Goal: Information Seeking & Learning: Learn about a topic

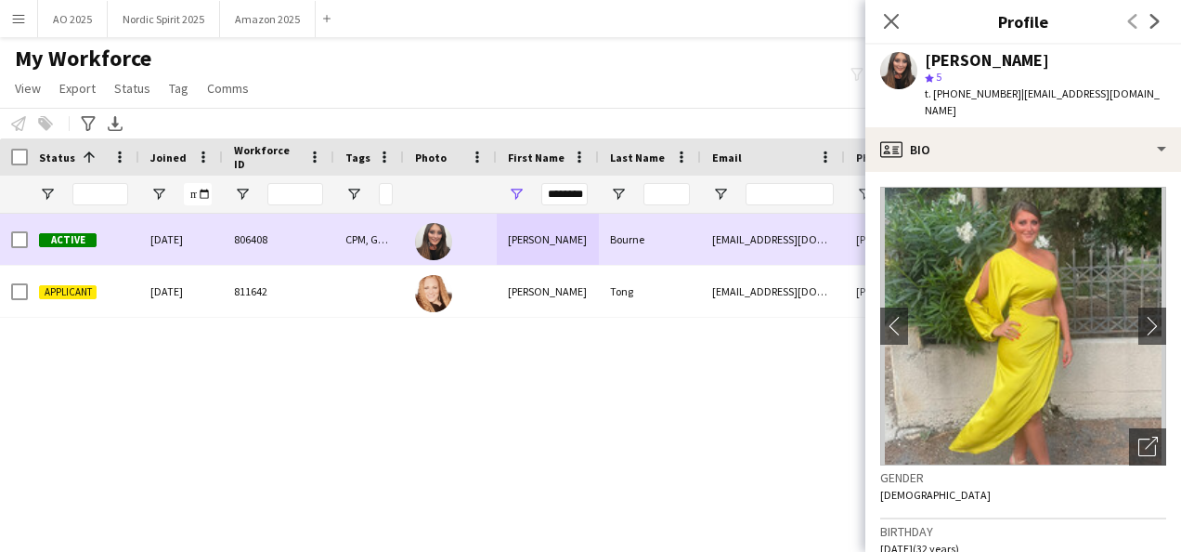
scroll to position [776, 0]
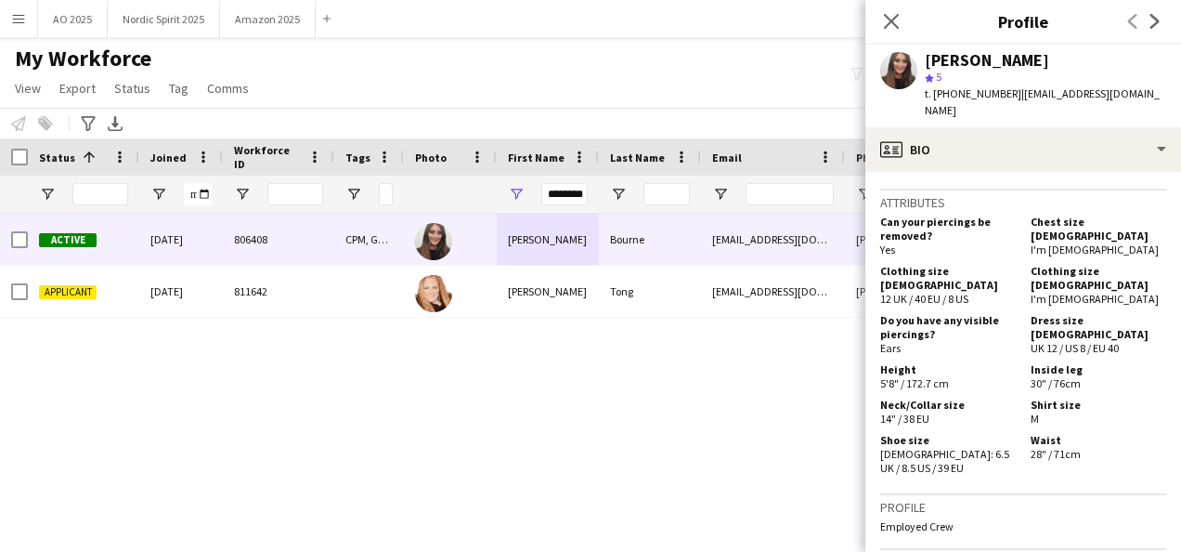
click at [898, 78] on app-user-avatar at bounding box center [898, 70] width 37 height 37
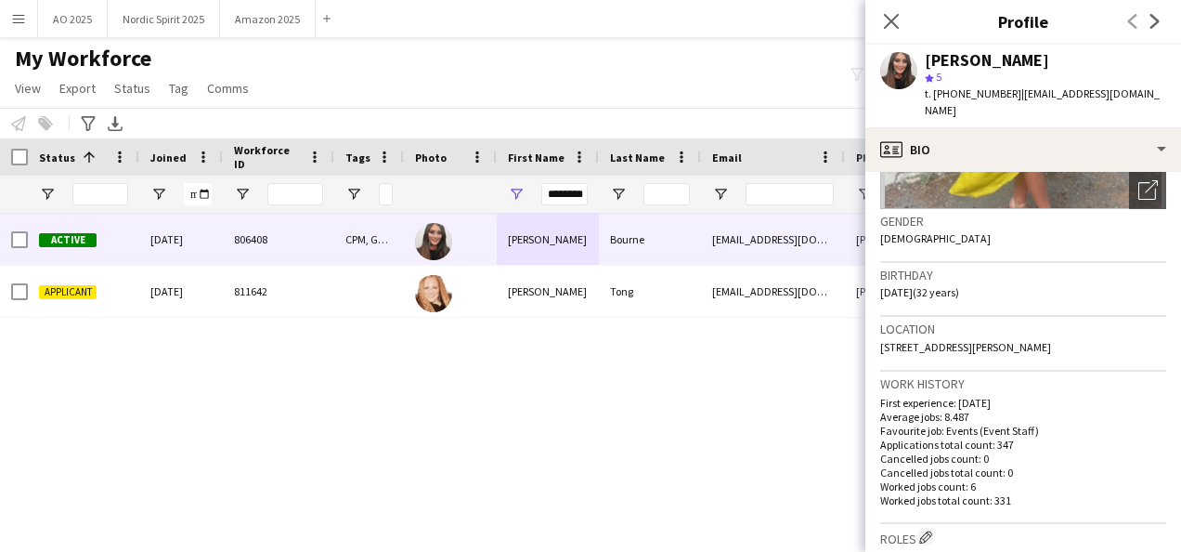
scroll to position [0, 0]
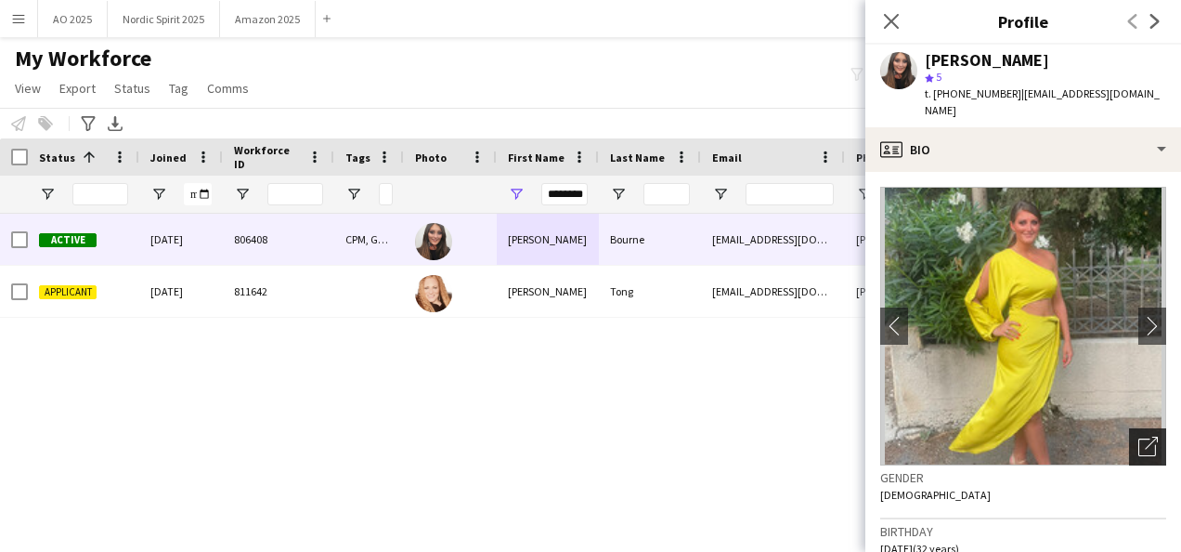
click at [1131, 437] on div "Open photos pop-in" at bounding box center [1147, 446] width 37 height 37
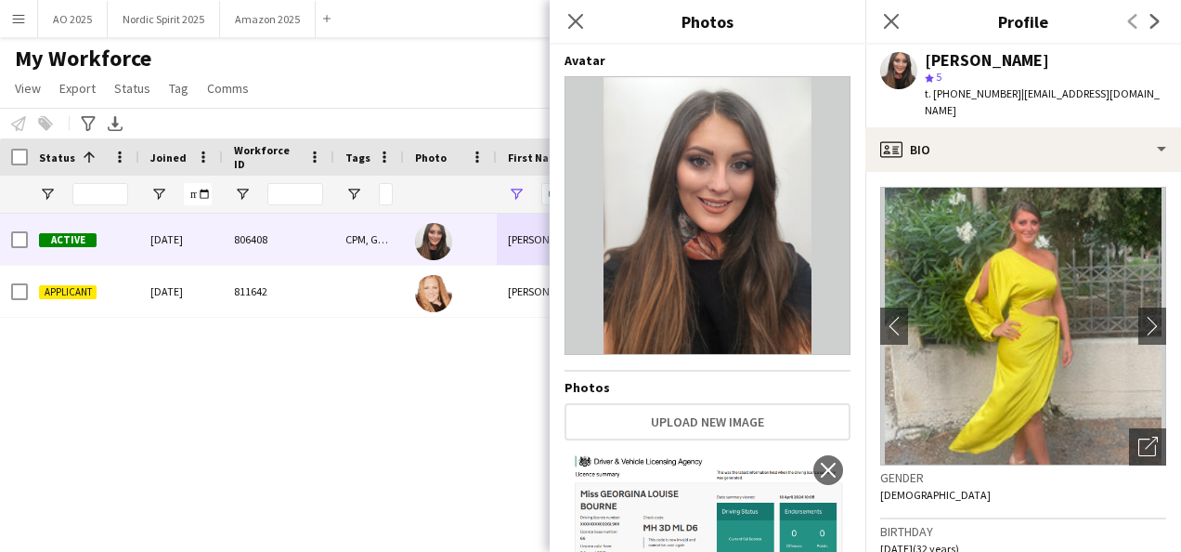
drag, startPoint x: 568, startPoint y: 23, endPoint x: 646, endPoint y: 25, distance: 78.0
click at [568, 23] on icon "Close pop-in" at bounding box center [575, 21] width 15 height 15
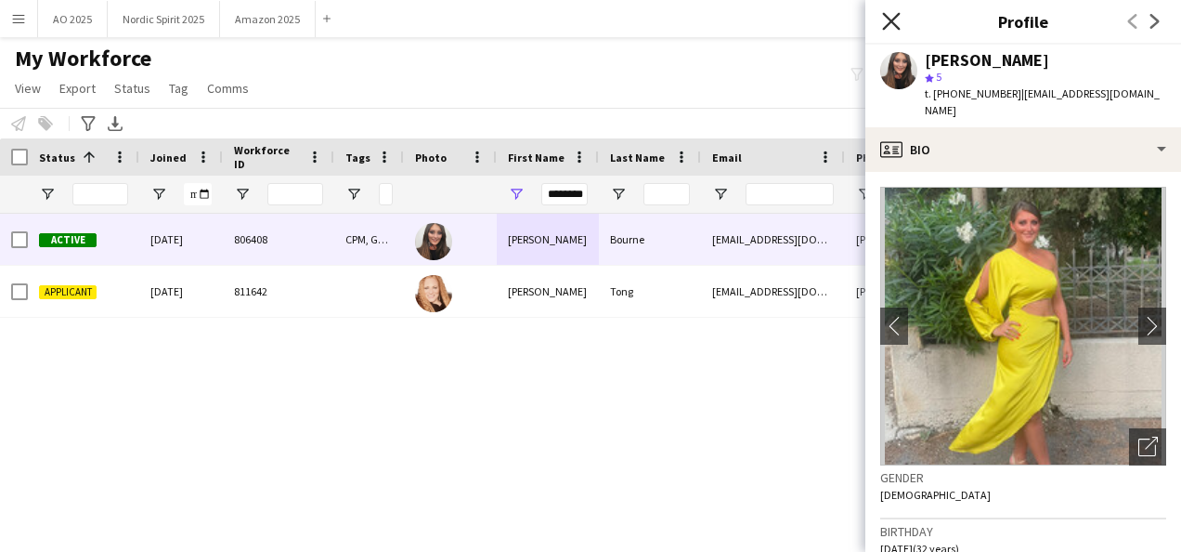
click at [892, 30] on icon "Close pop-in" at bounding box center [891, 21] width 18 height 18
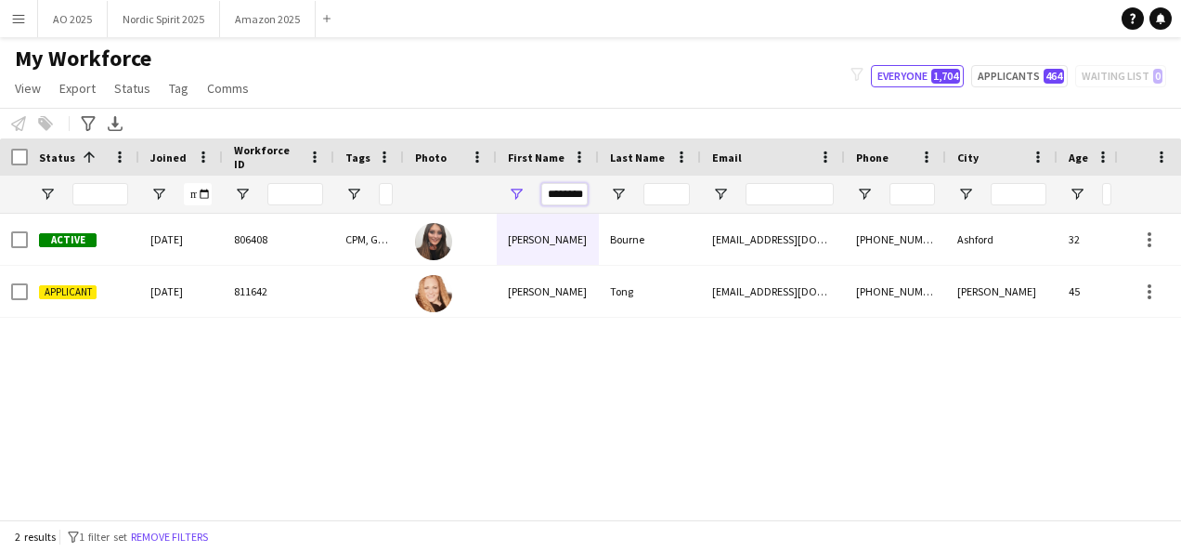
scroll to position [0, 3]
drag, startPoint x: 550, startPoint y: 191, endPoint x: 701, endPoint y: 187, distance: 151.5
click at [701, 187] on div "********" at bounding box center [1028, 194] width 2056 height 37
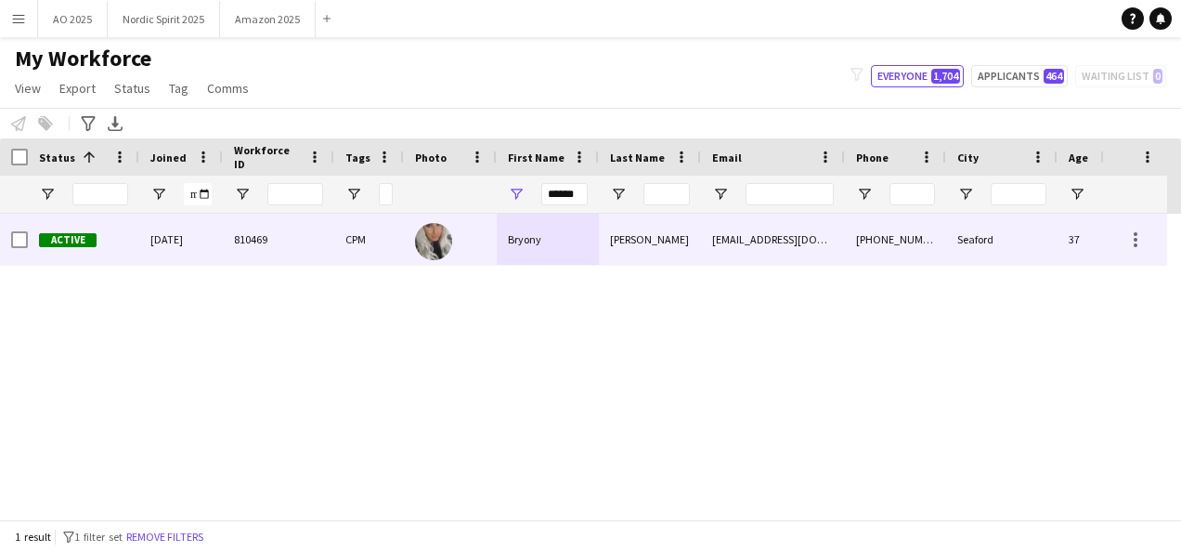
click at [500, 255] on div "Bryony" at bounding box center [548, 239] width 102 height 51
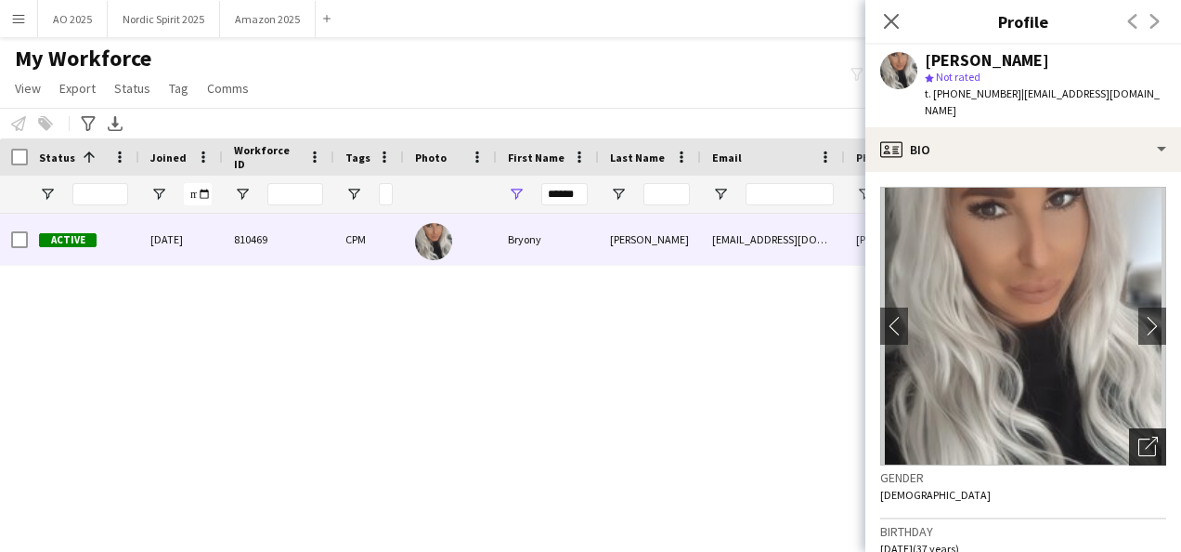
click at [1129, 428] on div "Open photos pop-in" at bounding box center [1147, 446] width 37 height 37
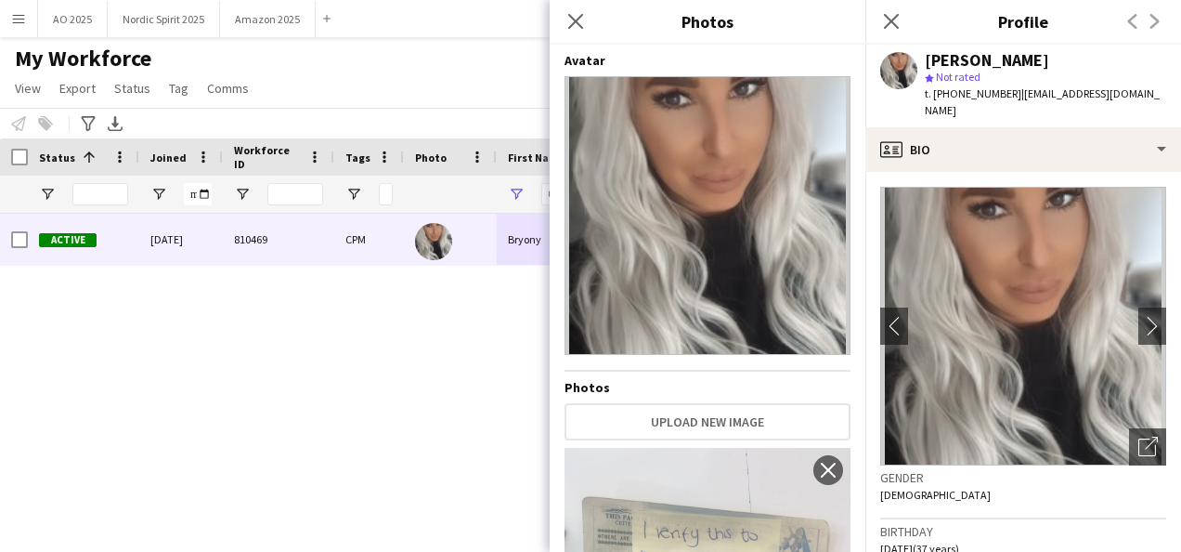
click at [480, 346] on div "Active [DATE] 810469 CPM [PERSON_NAME] [EMAIL_ADDRESS][DOMAIN_NAME] [PHONE_NUMB…" at bounding box center [557, 360] width 1114 height 292
click at [572, 33] on div "Close pop-in" at bounding box center [576, 21] width 52 height 43
click at [572, 27] on icon "Close pop-in" at bounding box center [576, 21] width 18 height 18
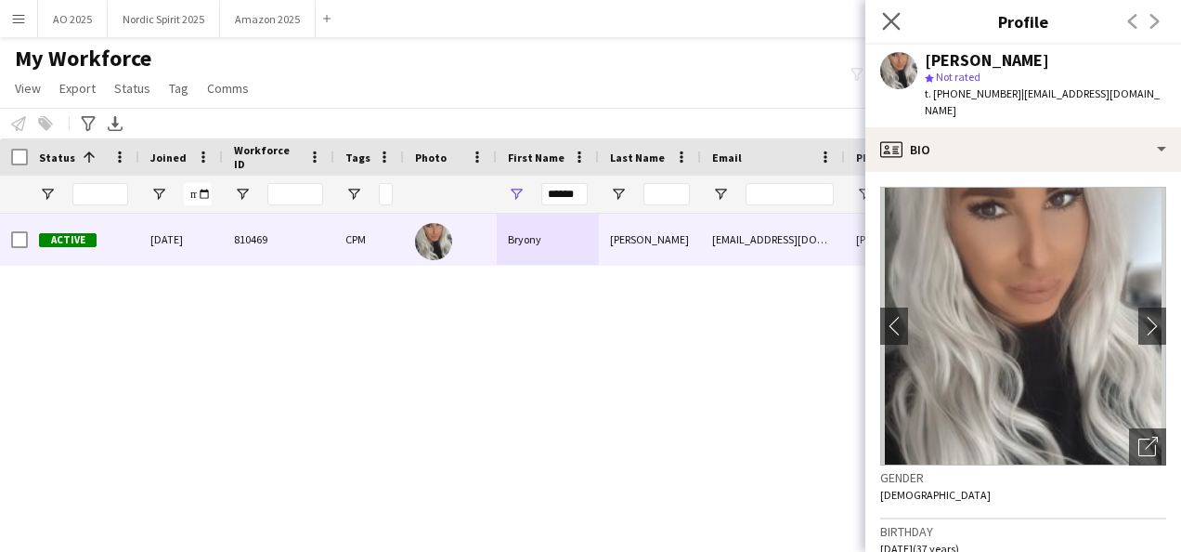
click at [896, 32] on app-icon "Close pop-in" at bounding box center [892, 21] width 27 height 27
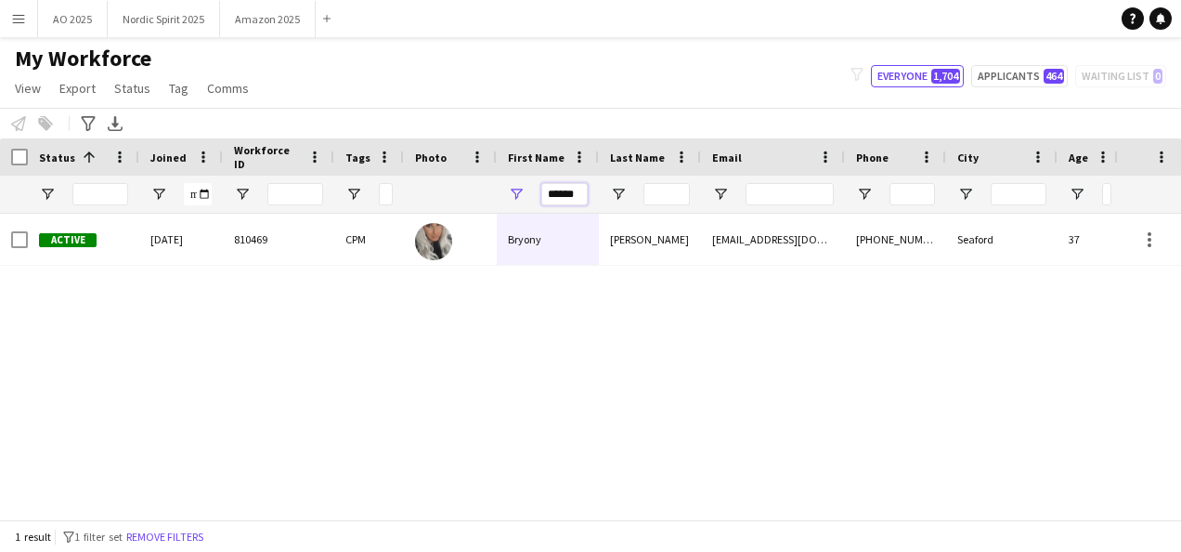
drag, startPoint x: 580, startPoint y: 194, endPoint x: 492, endPoint y: 212, distance: 90.0
click at [492, 212] on div "******" at bounding box center [1028, 194] width 2056 height 37
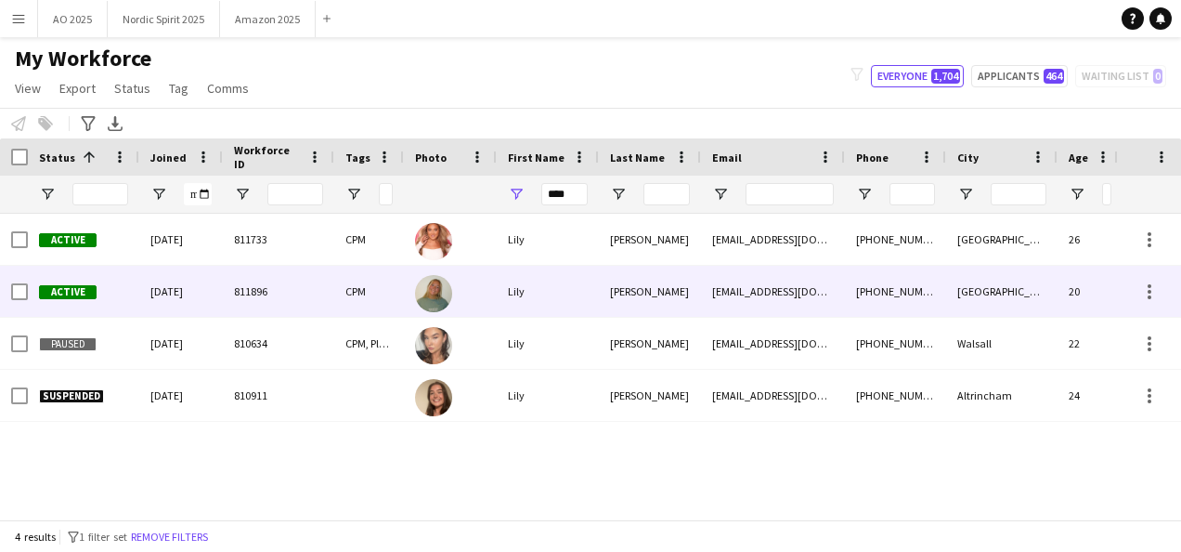
click at [522, 280] on div "Lily" at bounding box center [548, 291] width 102 height 51
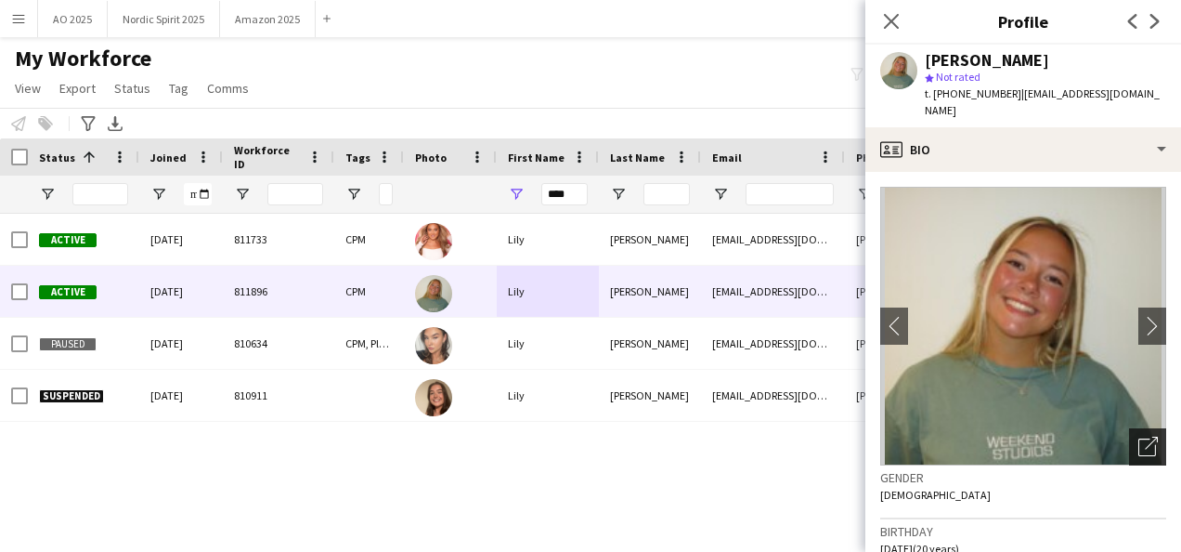
click at [1129, 428] on div "Open photos pop-in" at bounding box center [1147, 446] width 37 height 37
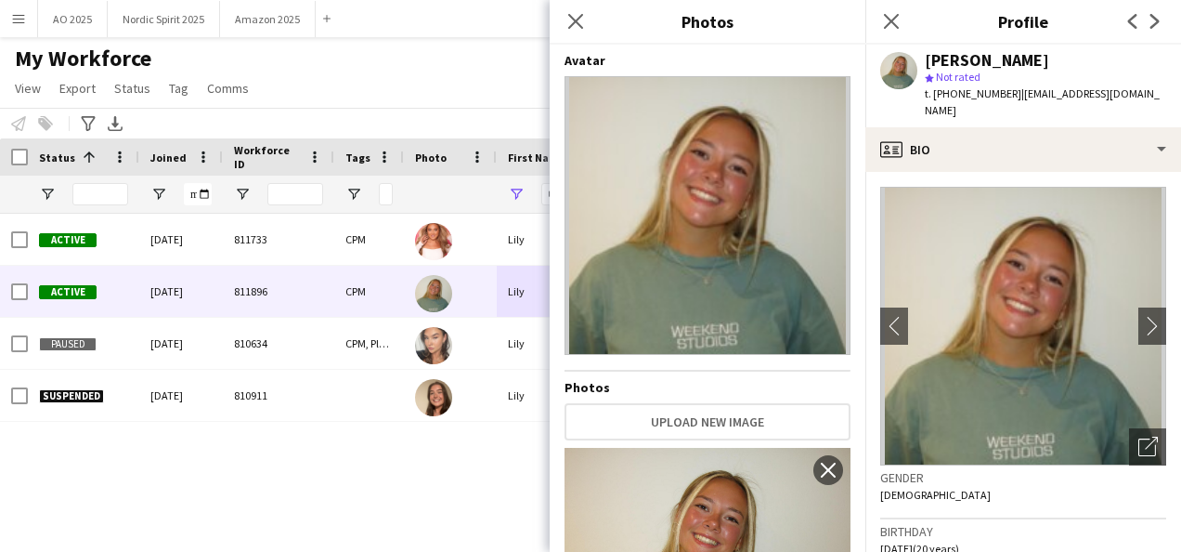
scroll to position [134, 0]
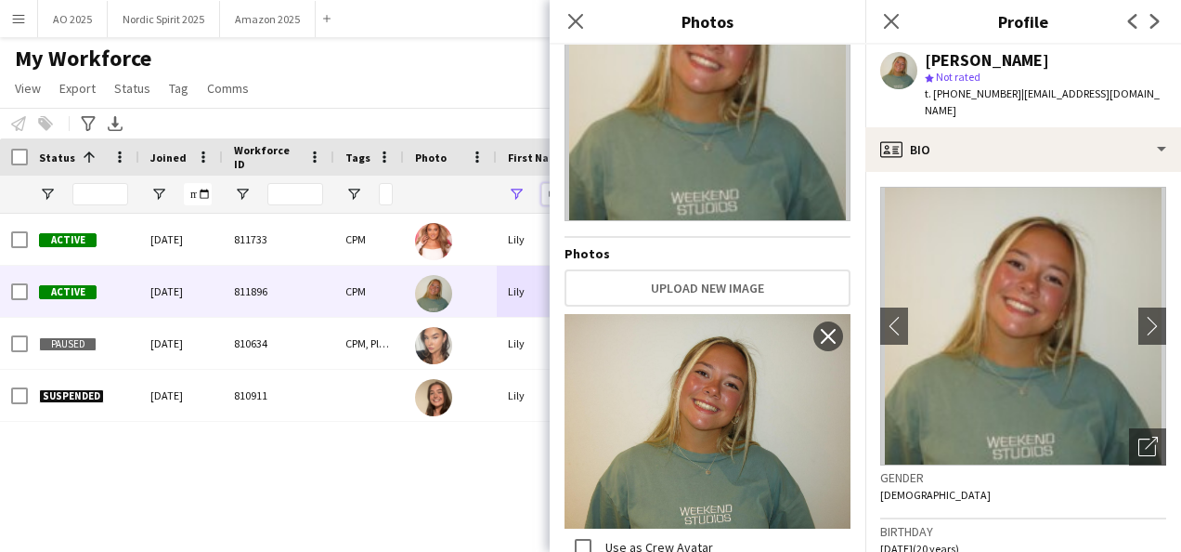
drag, startPoint x: 541, startPoint y: 189, endPoint x: 713, endPoint y: 189, distance: 171.8
click at [716, 194] on body "Menu Boards Boards Boards All jobs Status Workforce Workforce My Workforce Recr…" at bounding box center [590, 276] width 1181 height 552
click at [578, 20] on icon "Close pop-in" at bounding box center [576, 21] width 18 height 18
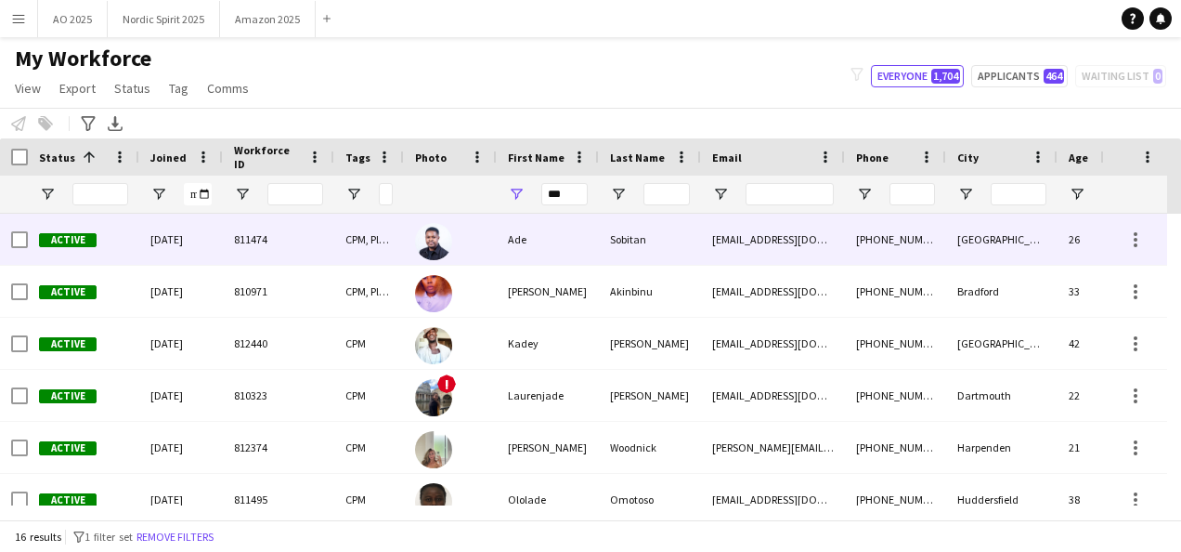
click at [515, 236] on div "Ade" at bounding box center [548, 239] width 102 height 51
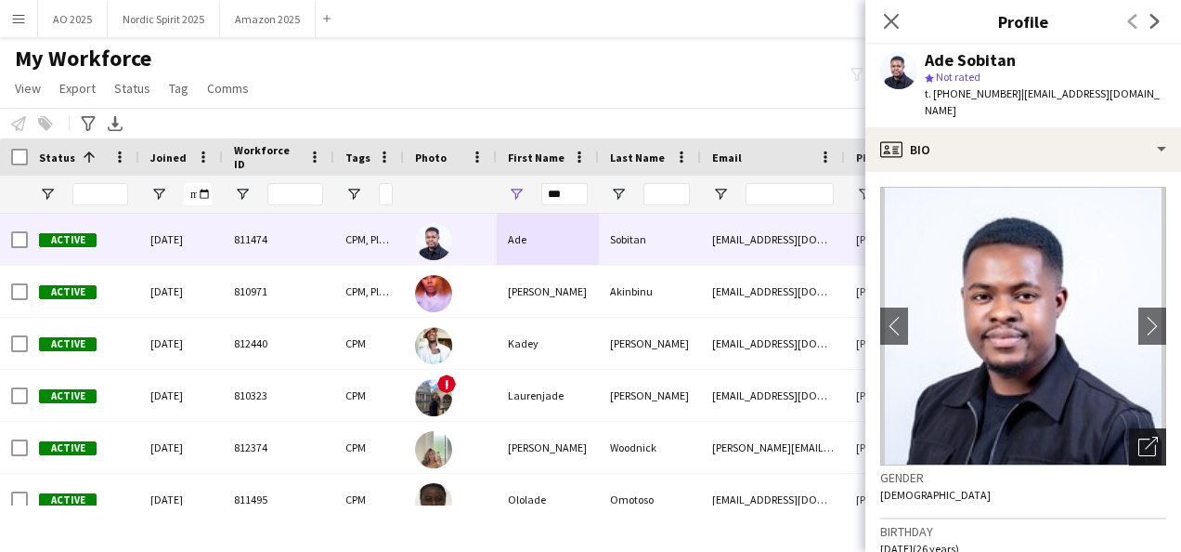
click at [1139, 437] on icon "Open photos pop-in" at bounding box center [1149, 447] width 20 height 20
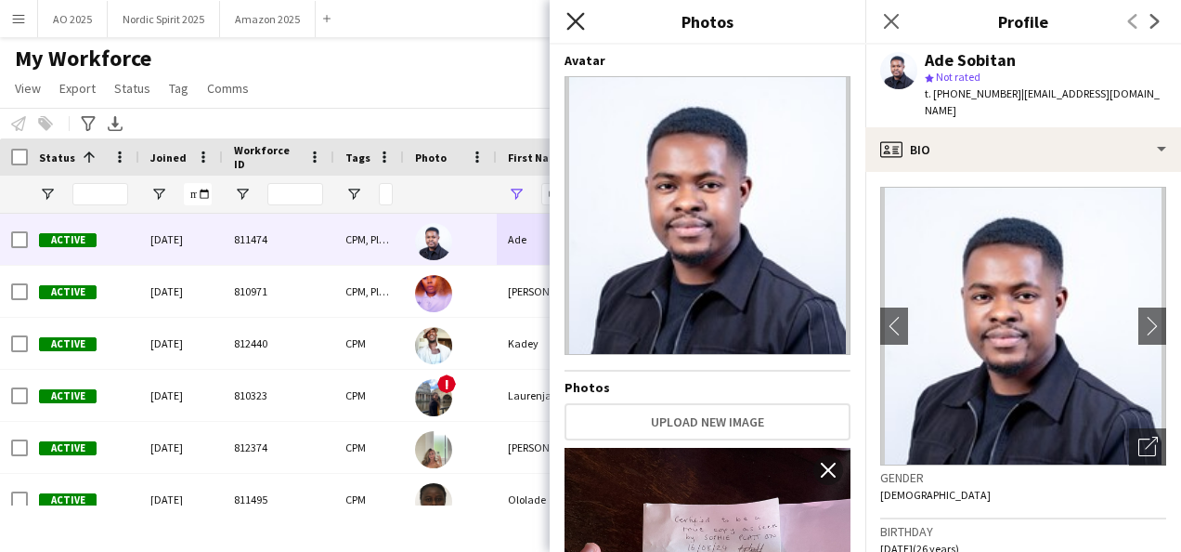
click at [575, 19] on icon "Close pop-in" at bounding box center [576, 21] width 18 height 18
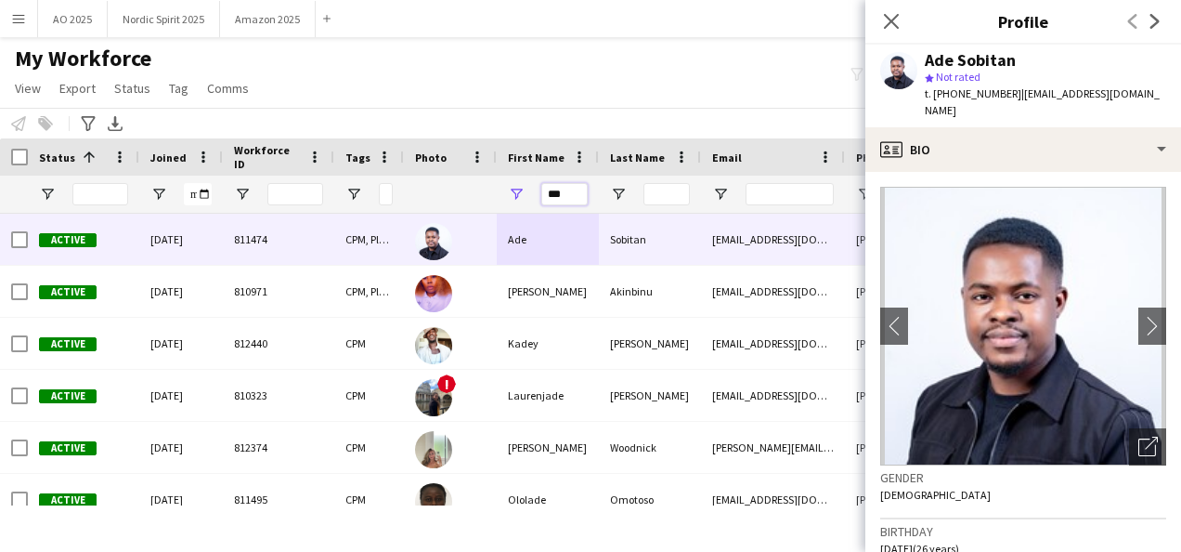
drag, startPoint x: 571, startPoint y: 187, endPoint x: 476, endPoint y: 195, distance: 95.1
click at [477, 195] on div "***" at bounding box center [1028, 194] width 2056 height 37
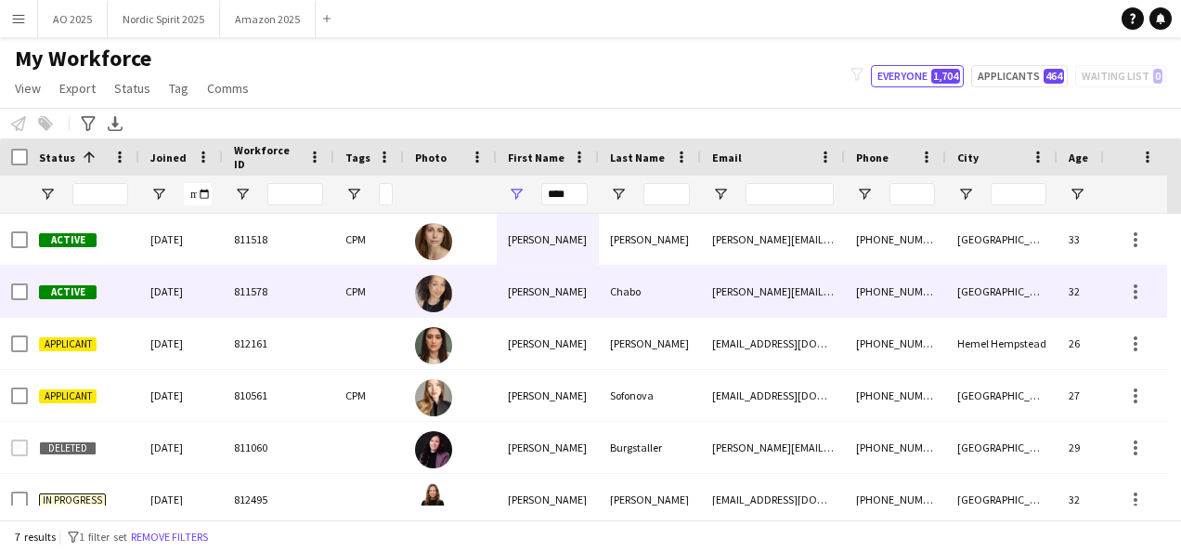
click at [531, 280] on div "[PERSON_NAME]" at bounding box center [548, 291] width 102 height 51
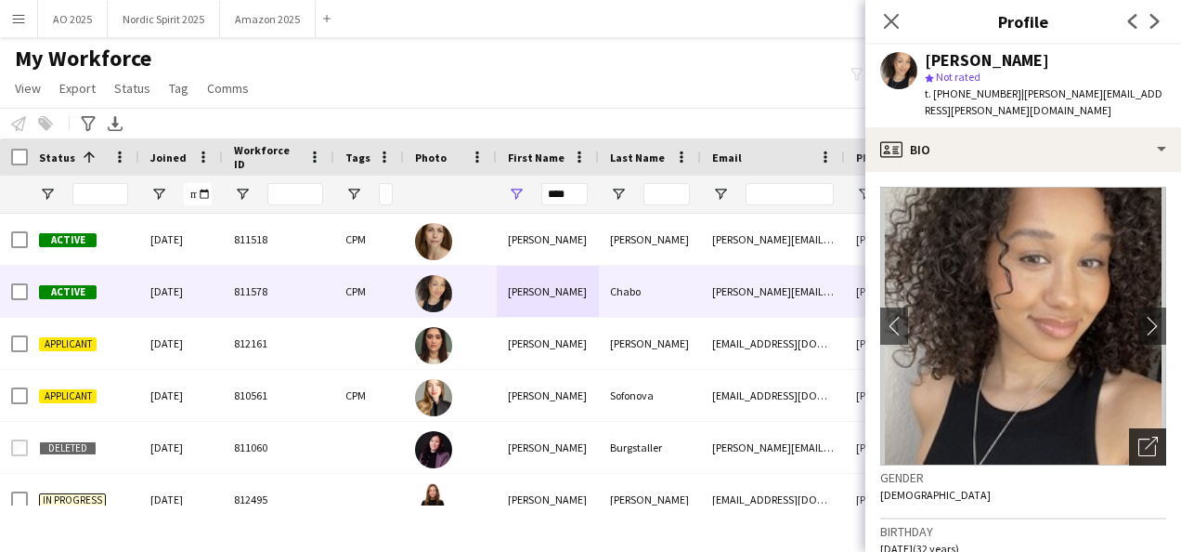
click at [1139, 437] on icon "Open photos pop-in" at bounding box center [1149, 447] width 20 height 20
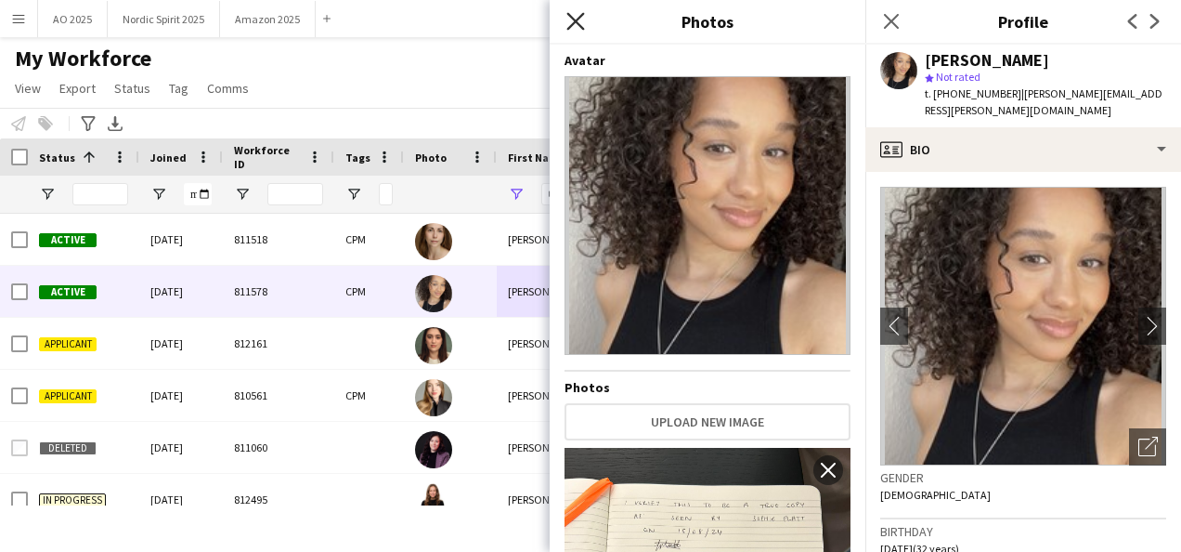
click at [574, 25] on icon "Close pop-in" at bounding box center [576, 21] width 18 height 18
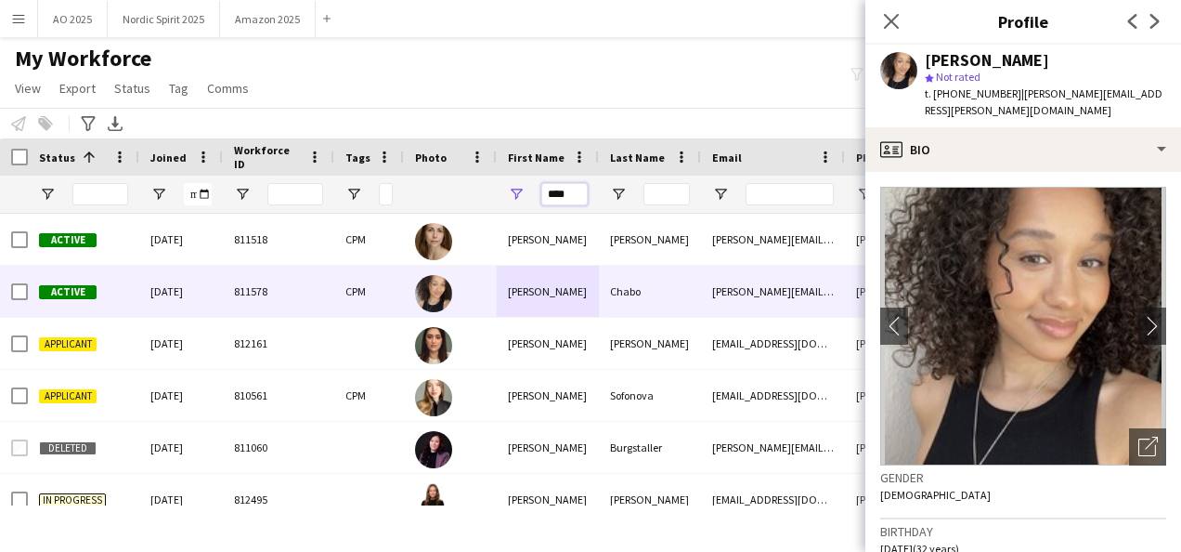
drag, startPoint x: 576, startPoint y: 195, endPoint x: 492, endPoint y: 200, distance: 83.7
click at [494, 200] on div "****" at bounding box center [1028, 194] width 2056 height 37
type input "*"
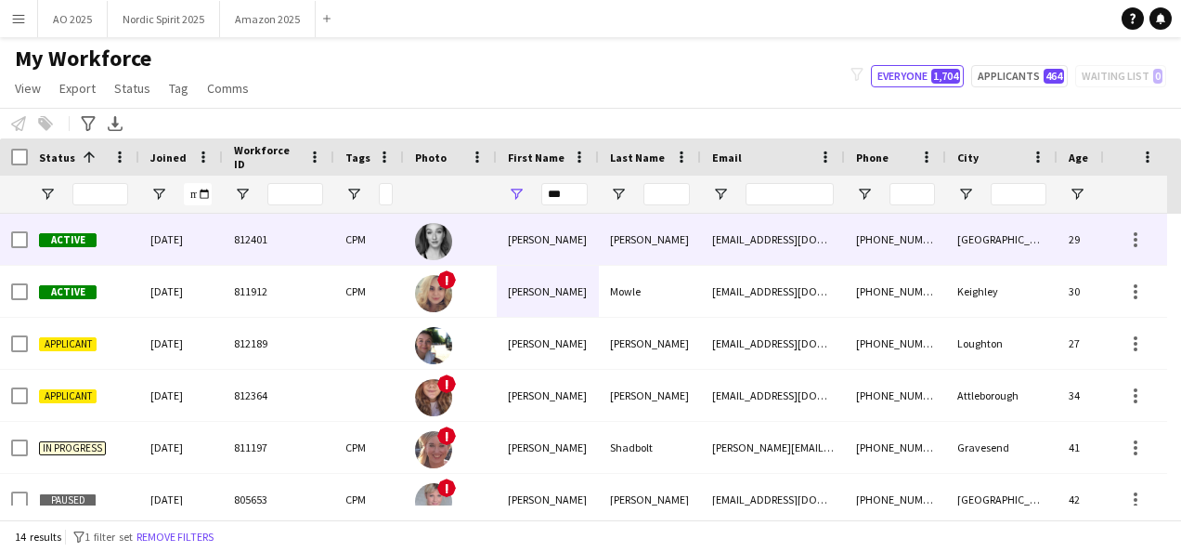
click at [517, 228] on div "[PERSON_NAME]" at bounding box center [548, 239] width 102 height 51
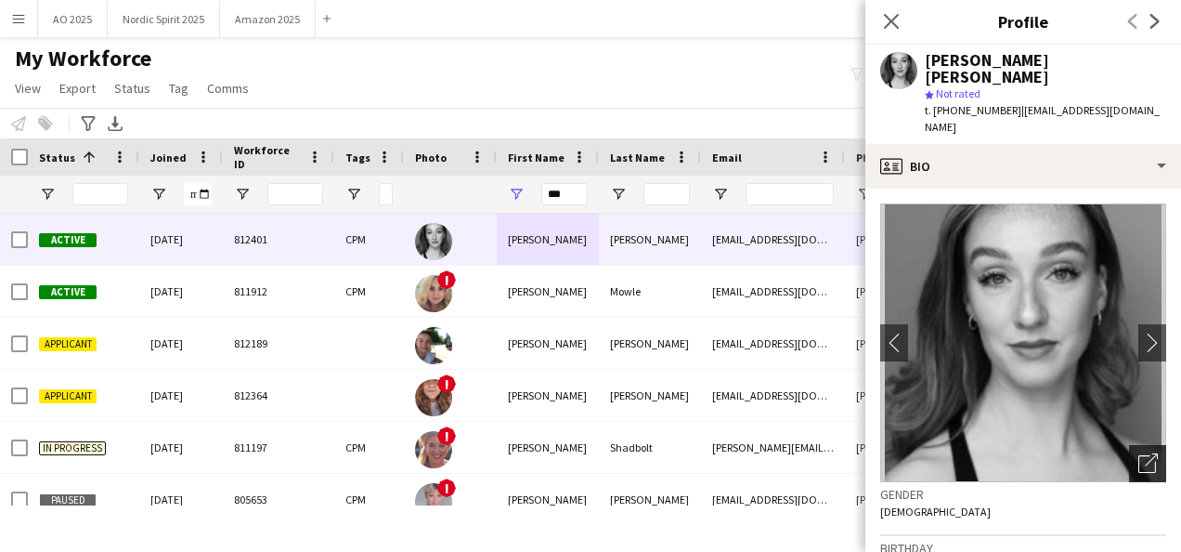
click at [1144, 445] on div "Open photos pop-in" at bounding box center [1147, 463] width 37 height 37
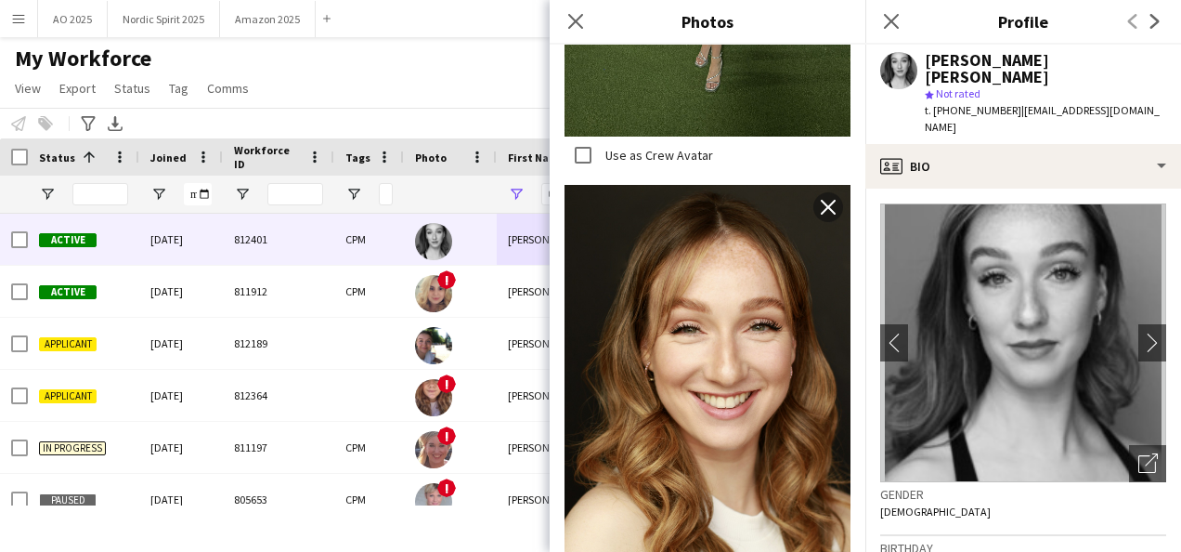
scroll to position [687, 0]
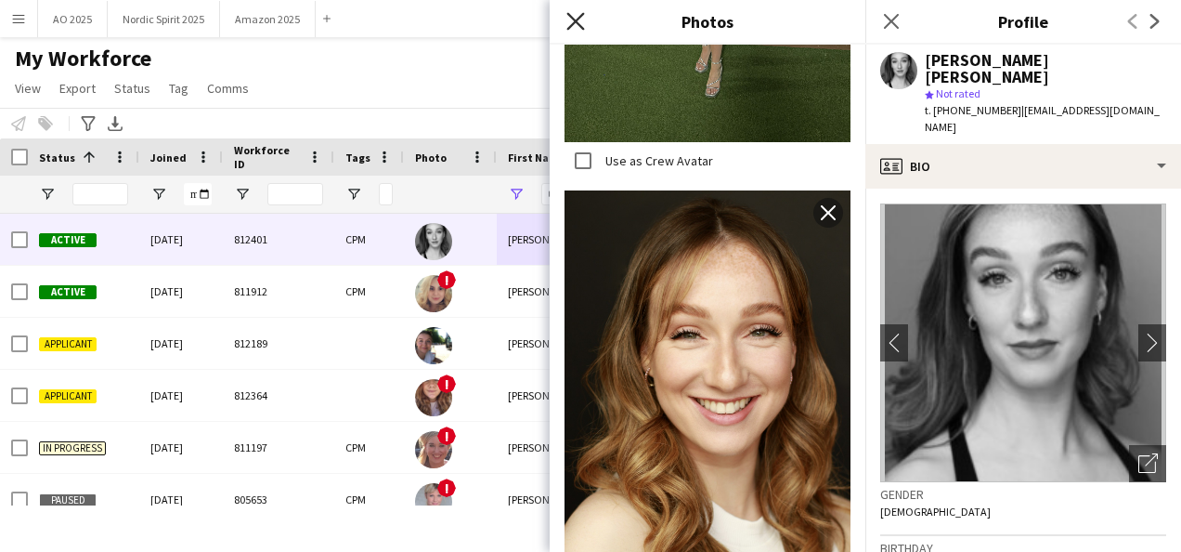
click at [577, 28] on icon "Close pop-in" at bounding box center [576, 21] width 18 height 18
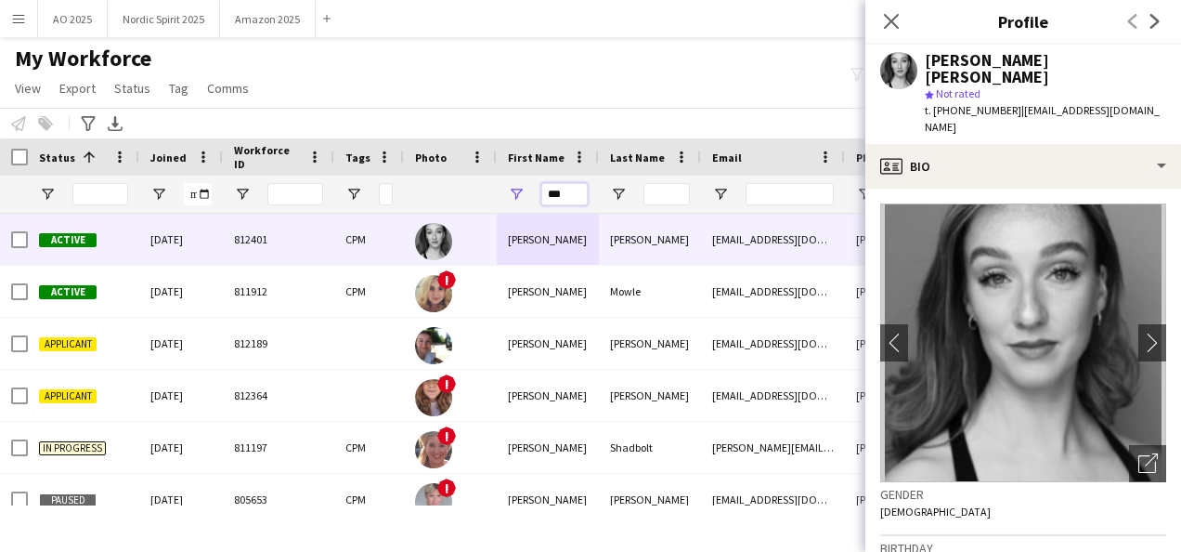
drag, startPoint x: 570, startPoint y: 195, endPoint x: 459, endPoint y: 209, distance: 112.3
click at [468, 209] on div "***" at bounding box center [1028, 194] width 2056 height 37
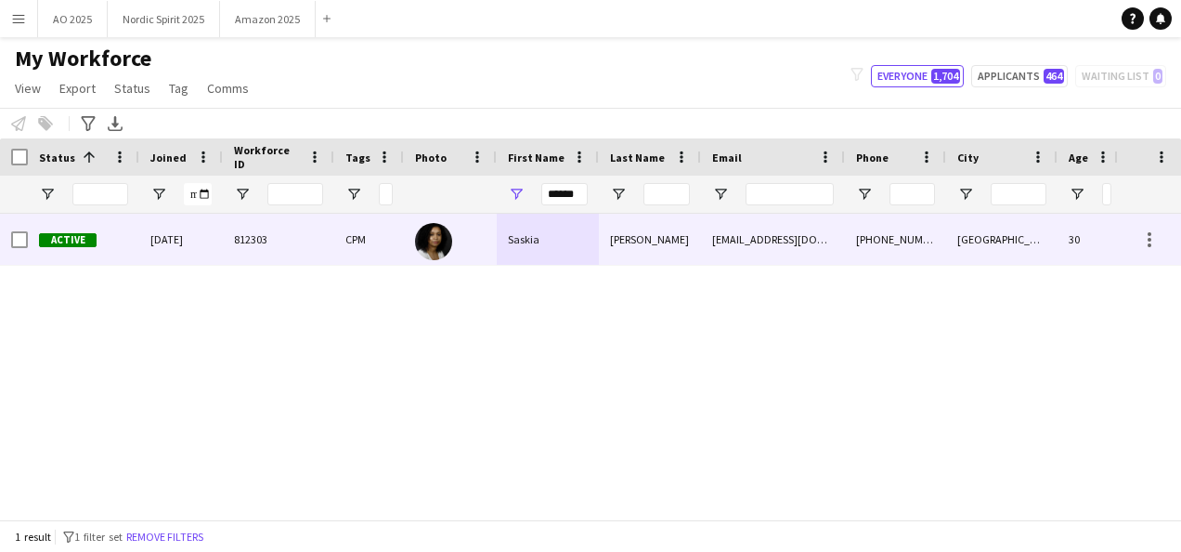
click at [436, 238] on img at bounding box center [433, 241] width 37 height 37
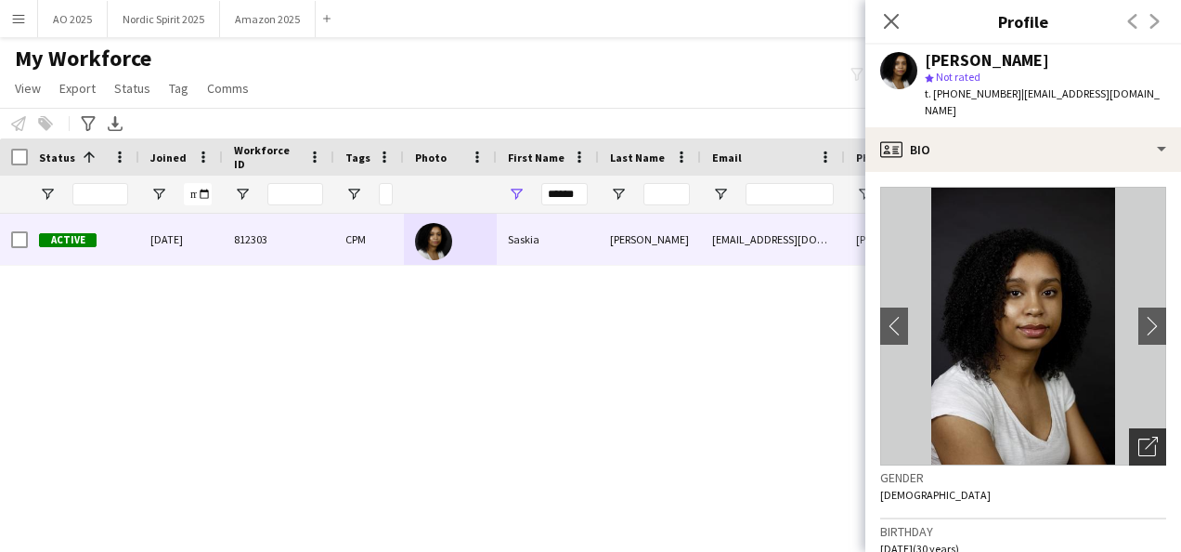
click at [1149, 441] on div "Open photos pop-in" at bounding box center [1147, 446] width 37 height 37
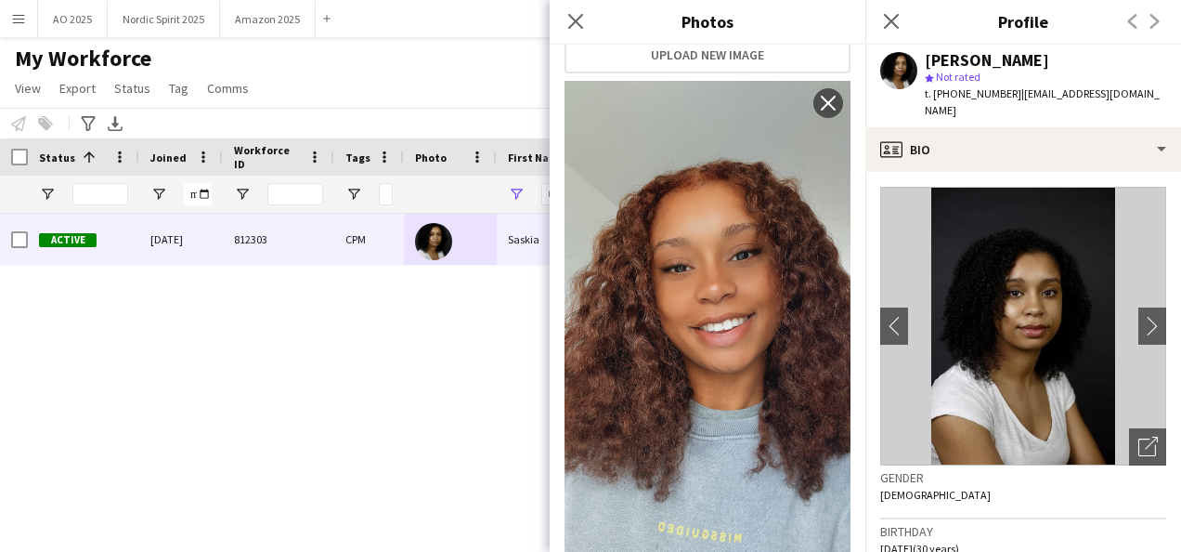
scroll to position [420, 0]
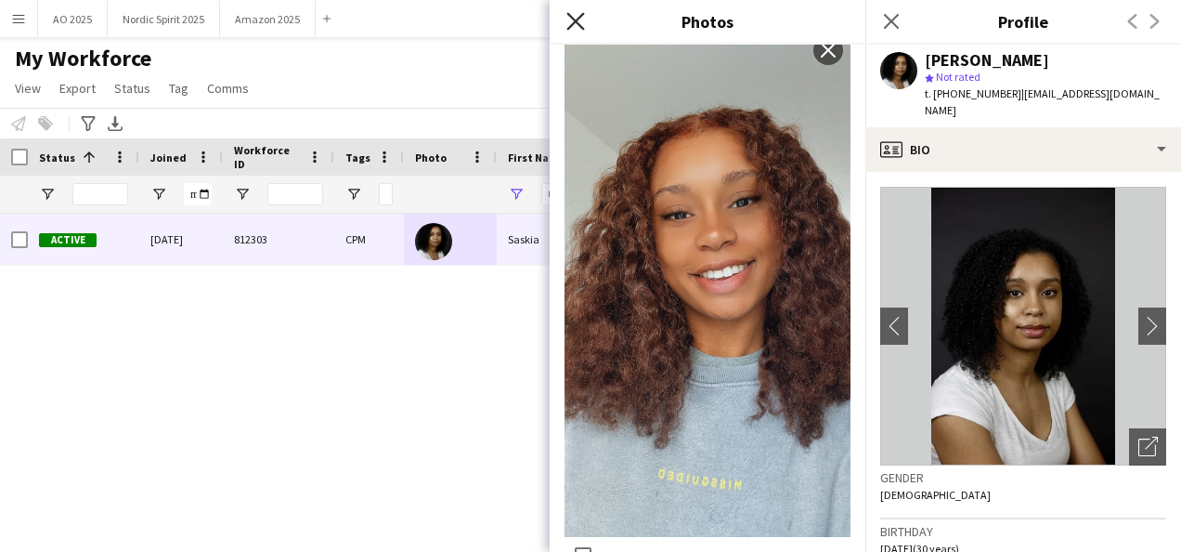
click at [581, 27] on icon at bounding box center [576, 21] width 18 height 18
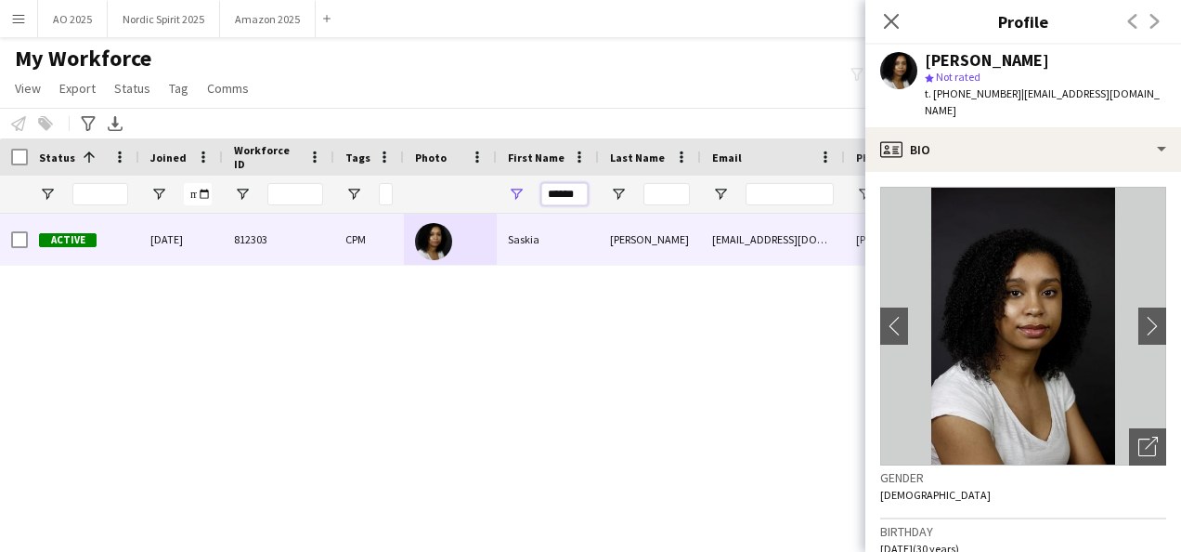
drag, startPoint x: 580, startPoint y: 197, endPoint x: 464, endPoint y: 211, distance: 116.9
click at [472, 212] on div "******" at bounding box center [1028, 194] width 2056 height 37
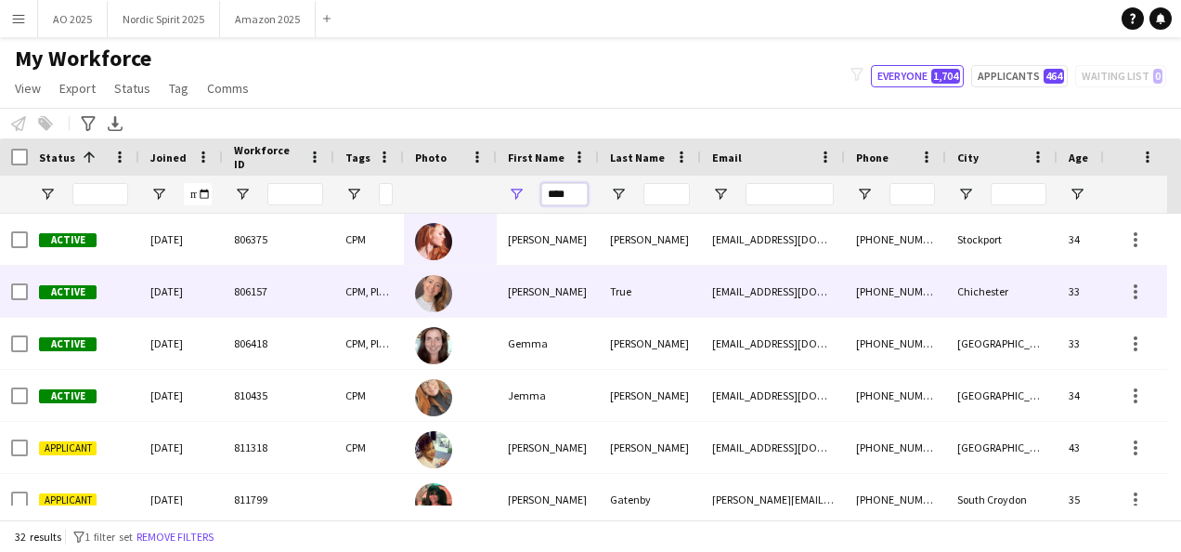
type input "****"
click at [527, 280] on div "[PERSON_NAME]" at bounding box center [548, 291] width 102 height 51
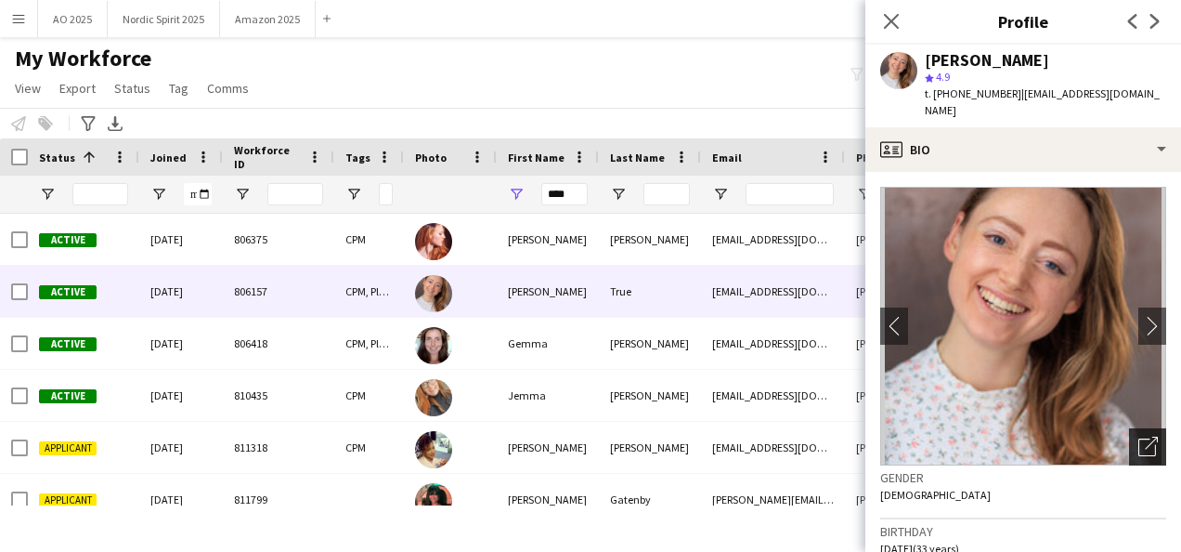
click at [1129, 435] on div "Open photos pop-in" at bounding box center [1147, 446] width 37 height 37
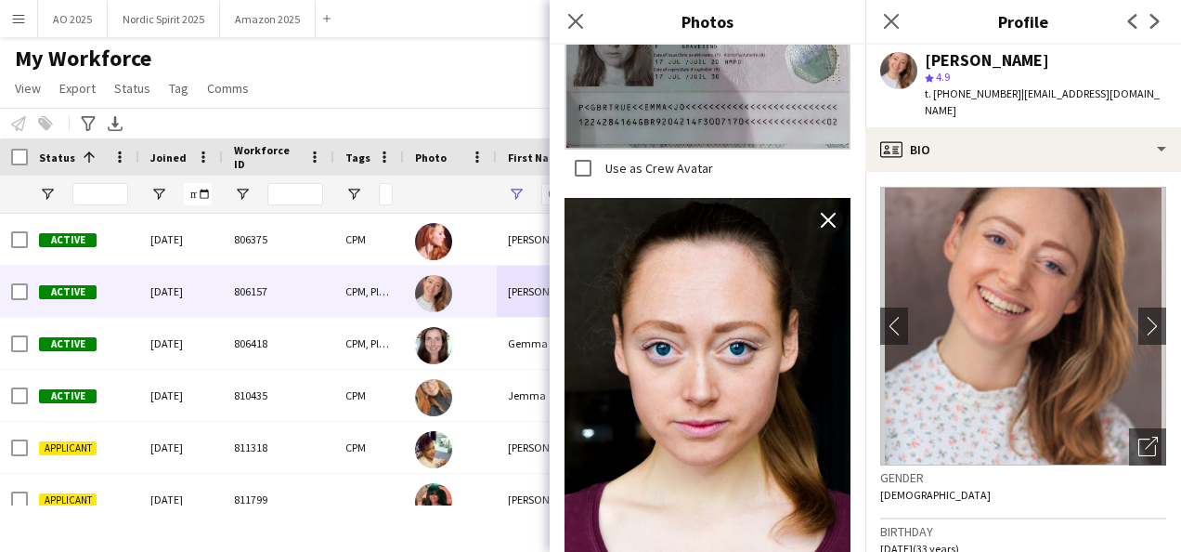
scroll to position [0, 0]
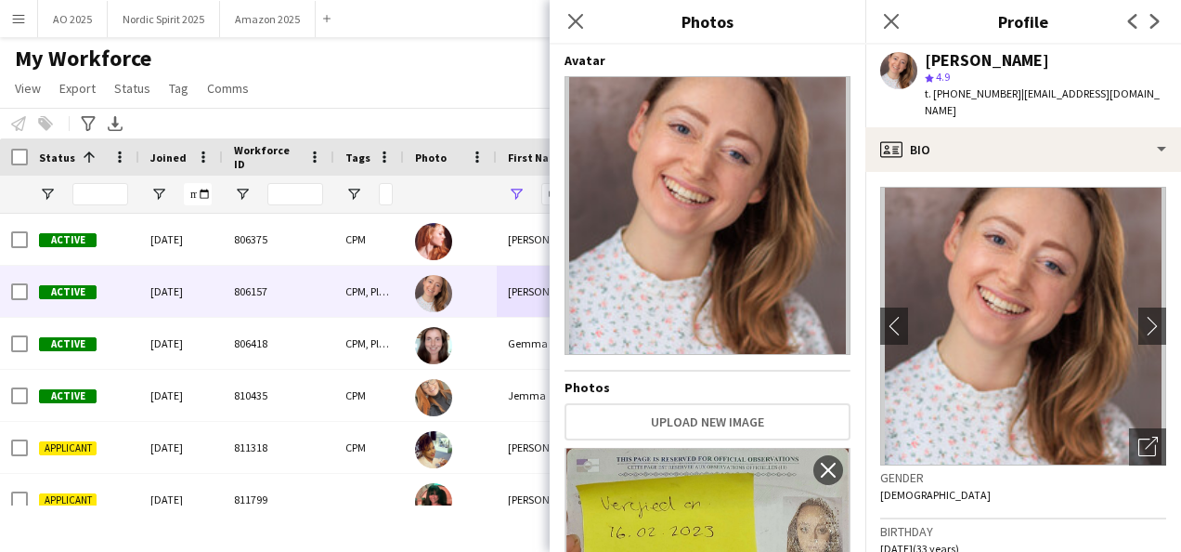
click at [715, 312] on img at bounding box center [708, 215] width 286 height 279
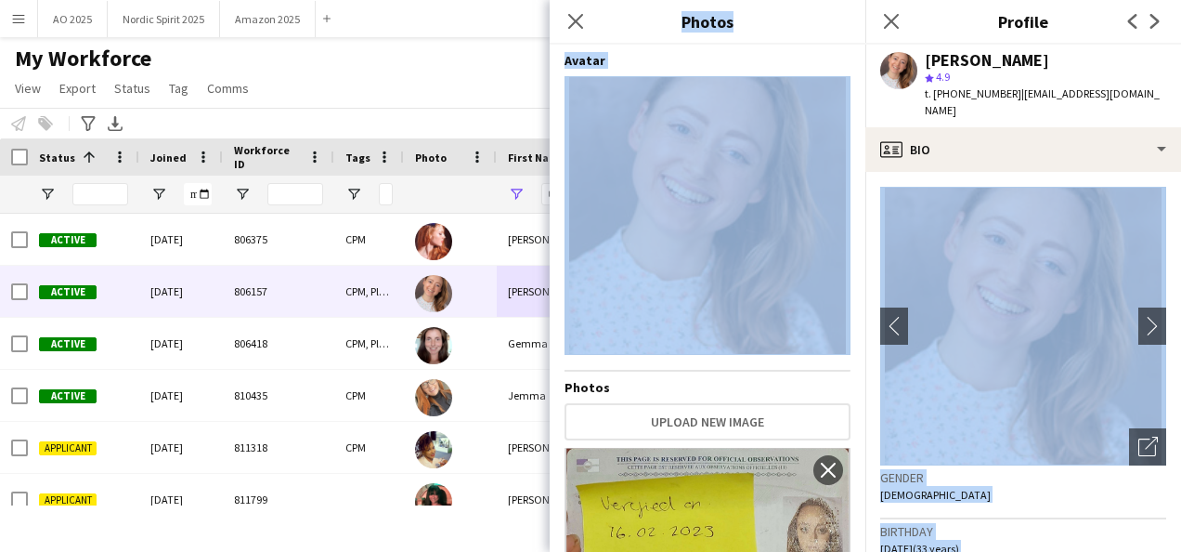
drag, startPoint x: 866, startPoint y: 220, endPoint x: 858, endPoint y: 257, distance: 37.9
click at [858, 257] on body "Menu Boards Boards Boards All jobs Status Workforce Workforce My Workforce Recr…" at bounding box center [590, 276] width 1181 height 552
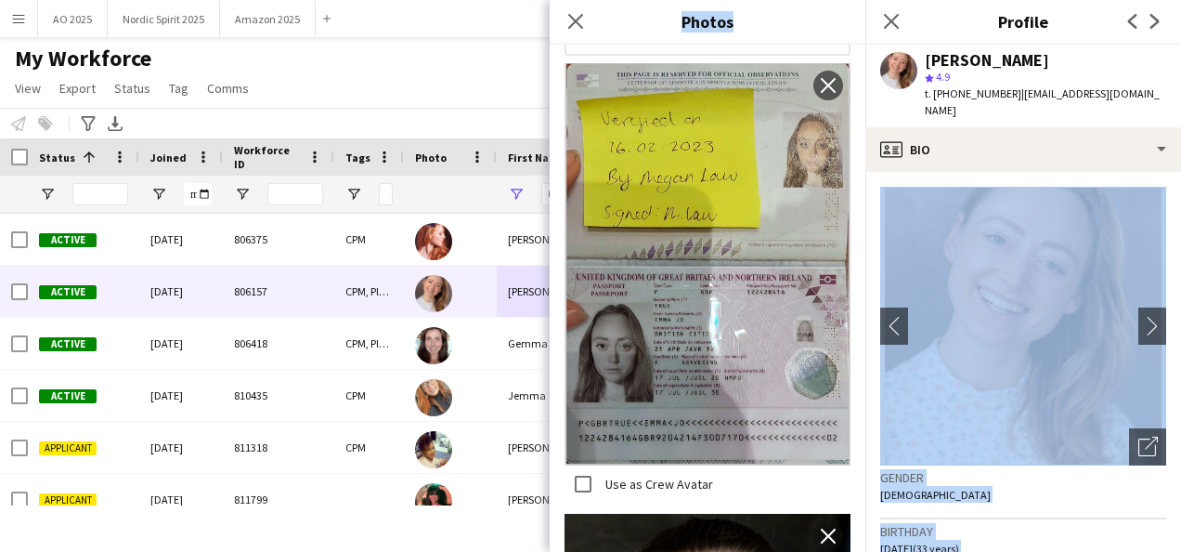
scroll to position [691, 0]
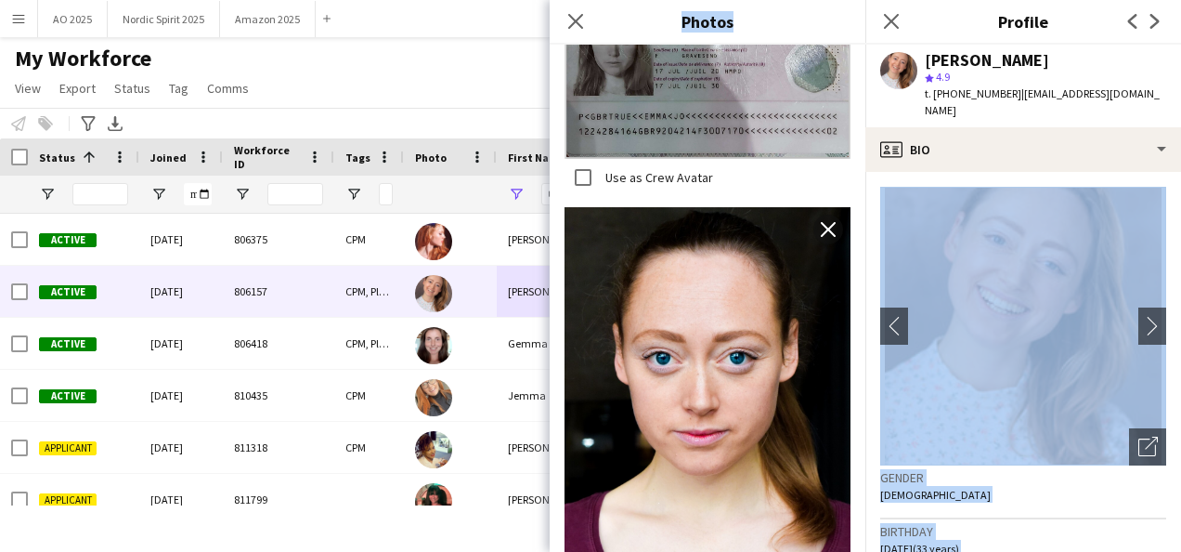
click at [891, 29] on icon "Close pop-in" at bounding box center [891, 21] width 15 height 15
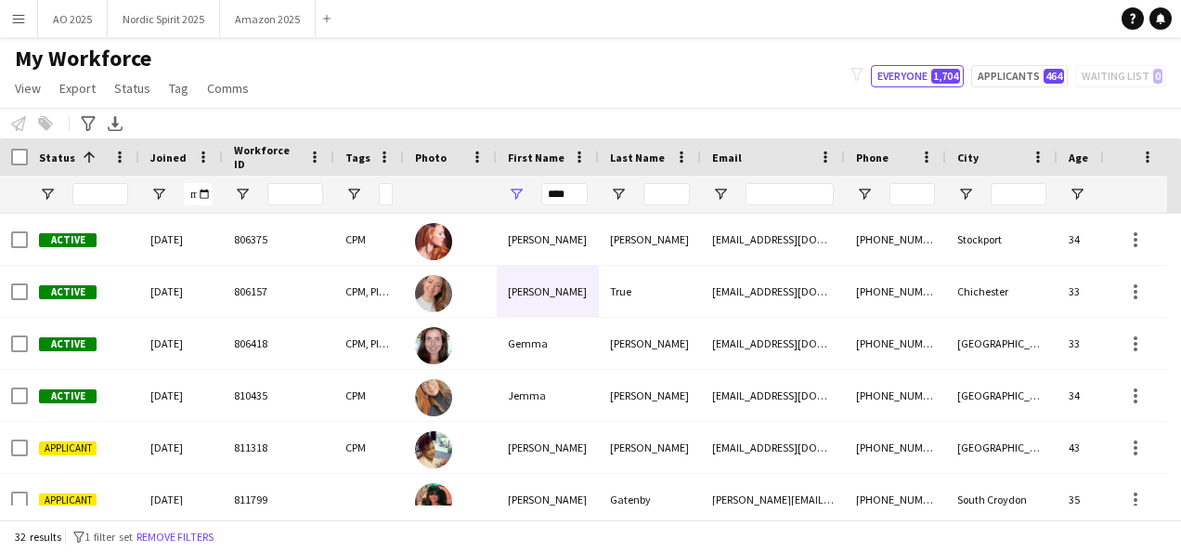
click at [745, 100] on div "My Workforce View Views Default view Compliance Log New view Update view Delete…" at bounding box center [590, 76] width 1181 height 63
